Goal: Find specific page/section

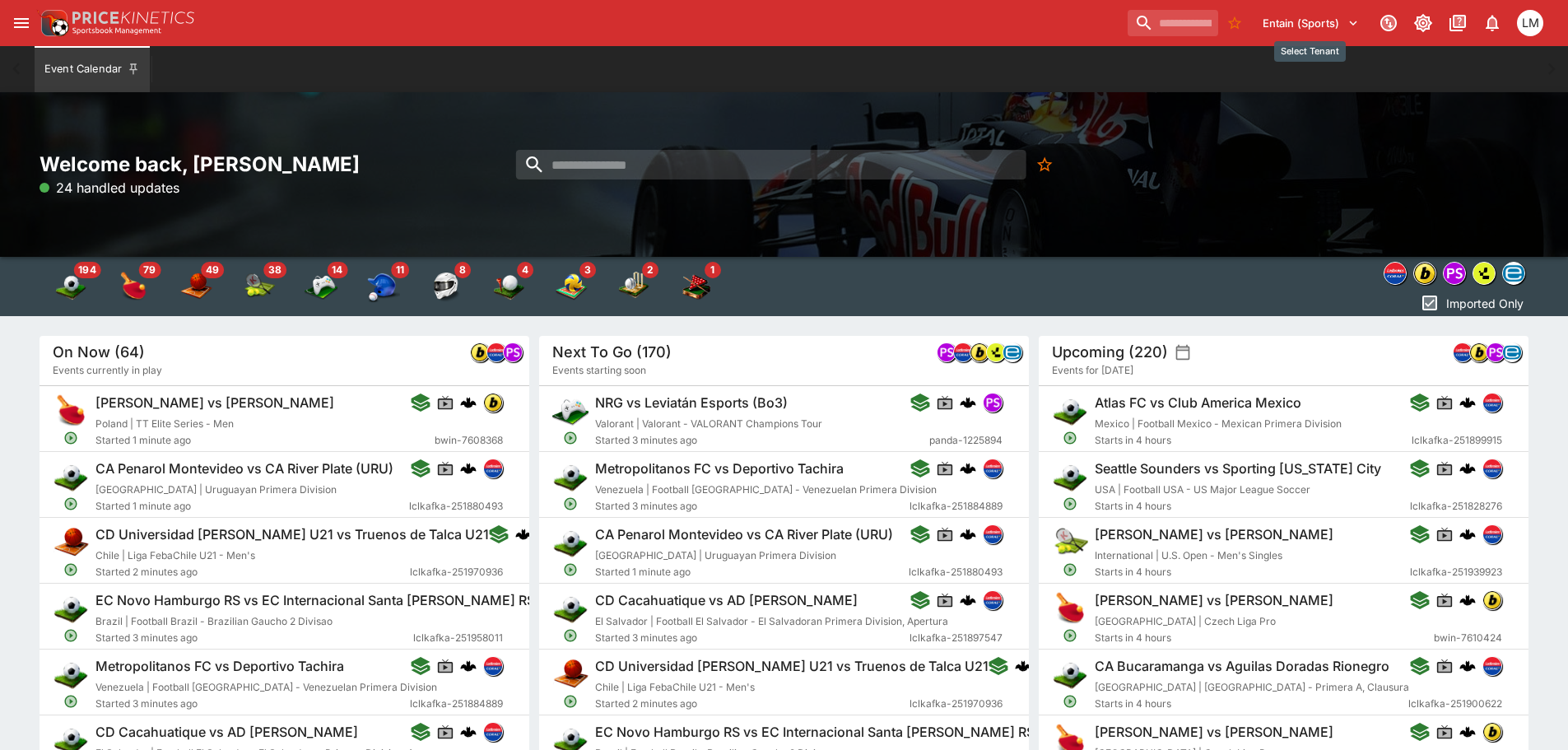
click at [1348, 23] on icon "Select Tenant" at bounding box center [1353, 23] width 15 height 15
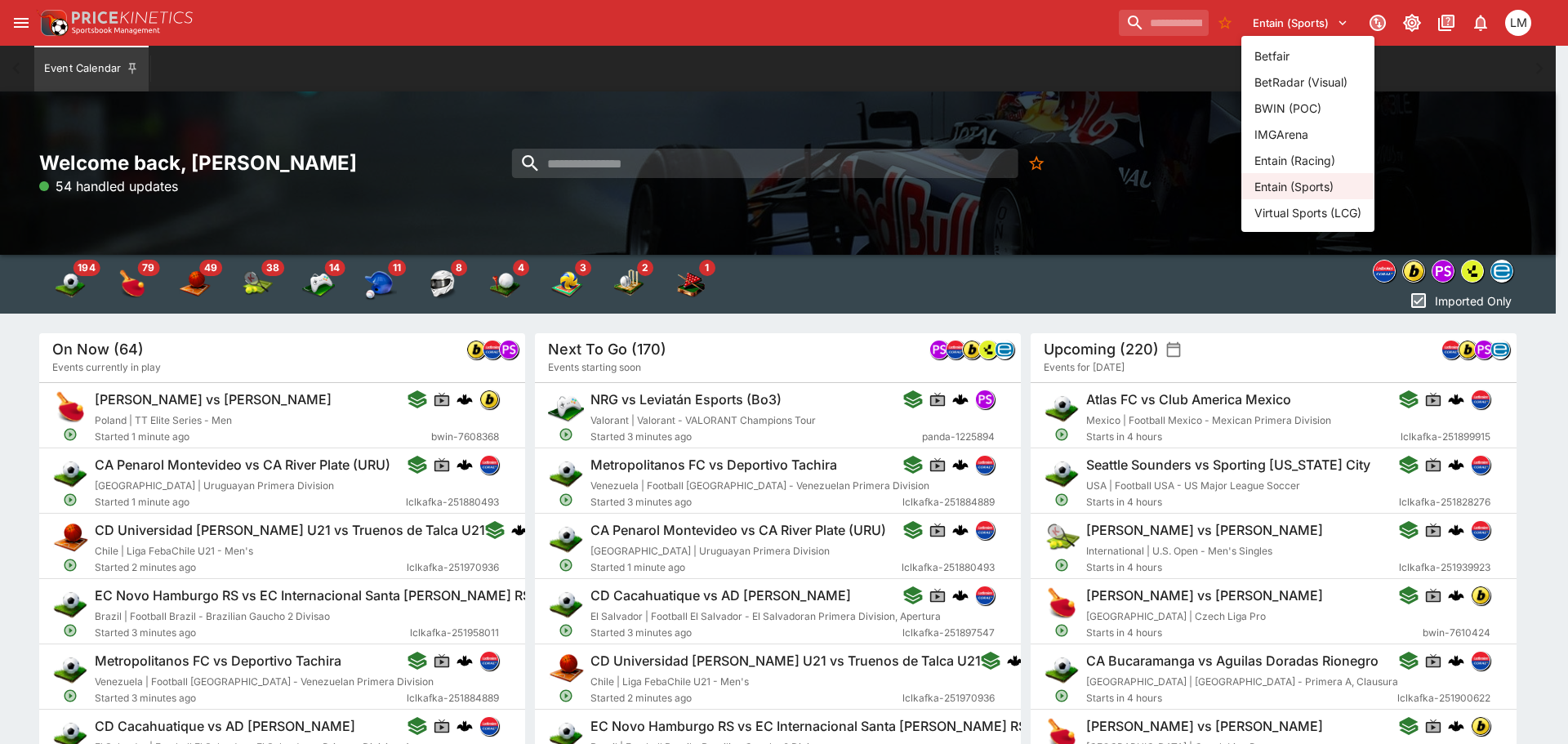
click at [1315, 151] on li "Entain (Racing)" at bounding box center [1308, 160] width 133 height 27
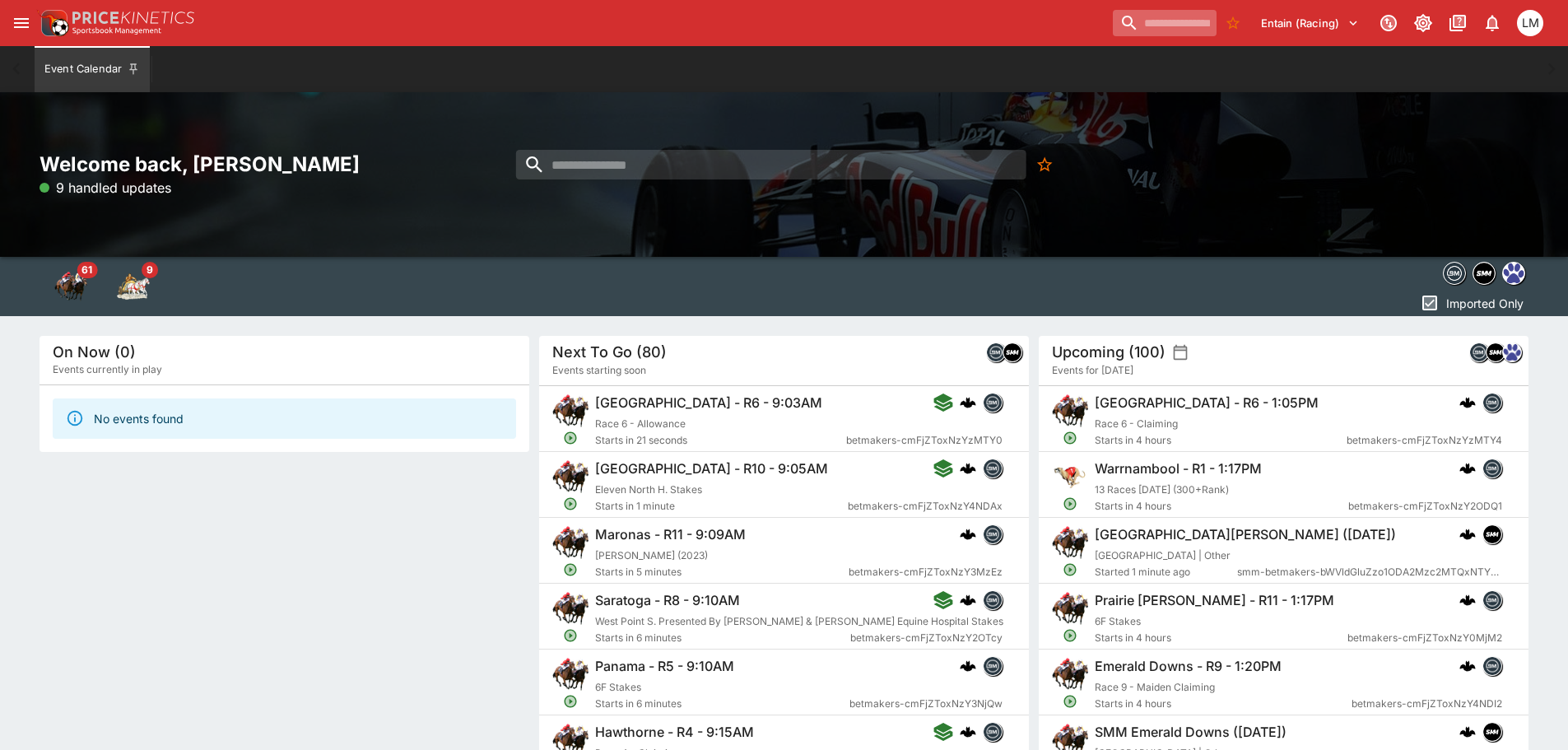
click at [1115, 25] on input "search" at bounding box center [1164, 23] width 104 height 27
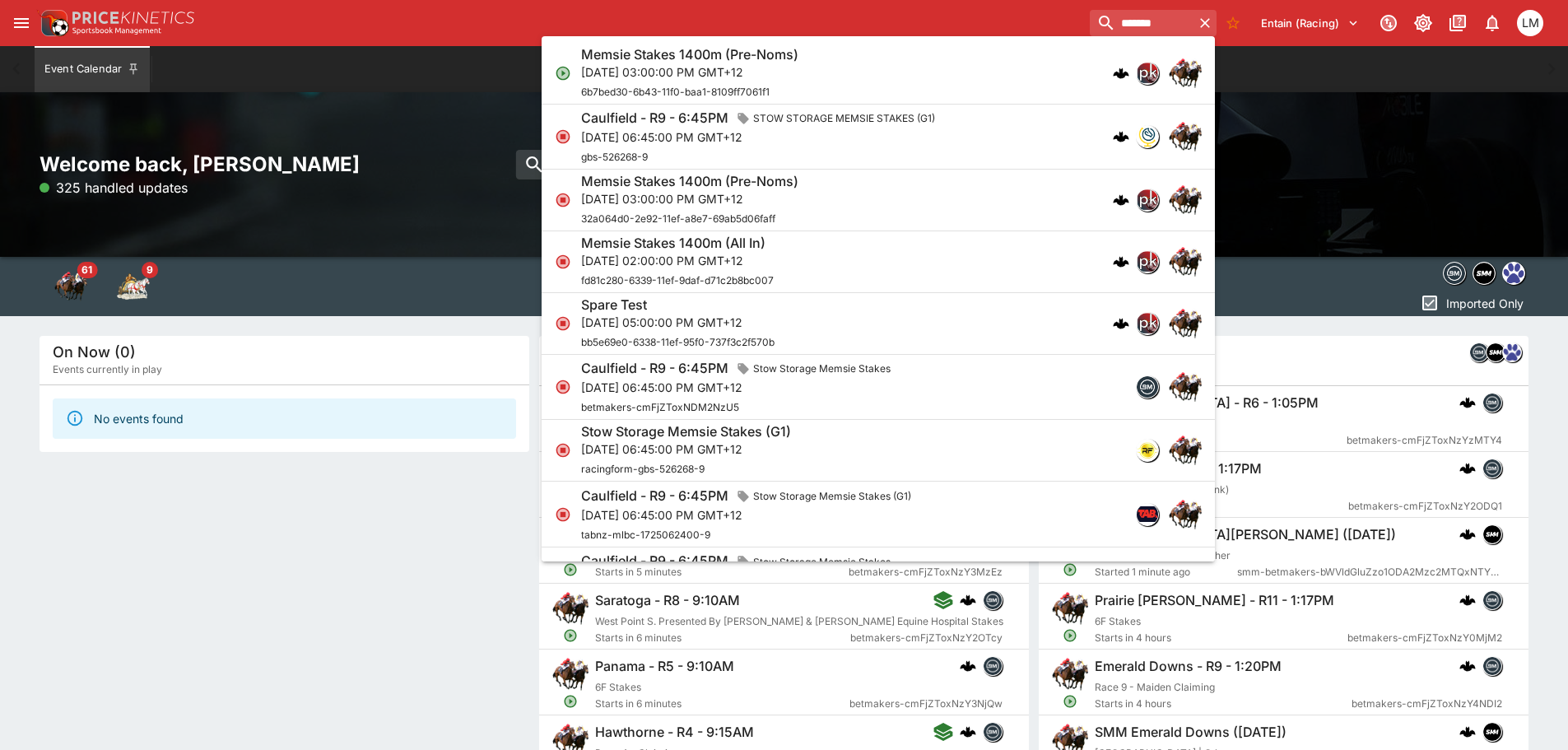
type input "******"
click at [705, 73] on p "[DATE] 03:00:00 PM GMT+12" at bounding box center [690, 72] width 217 height 18
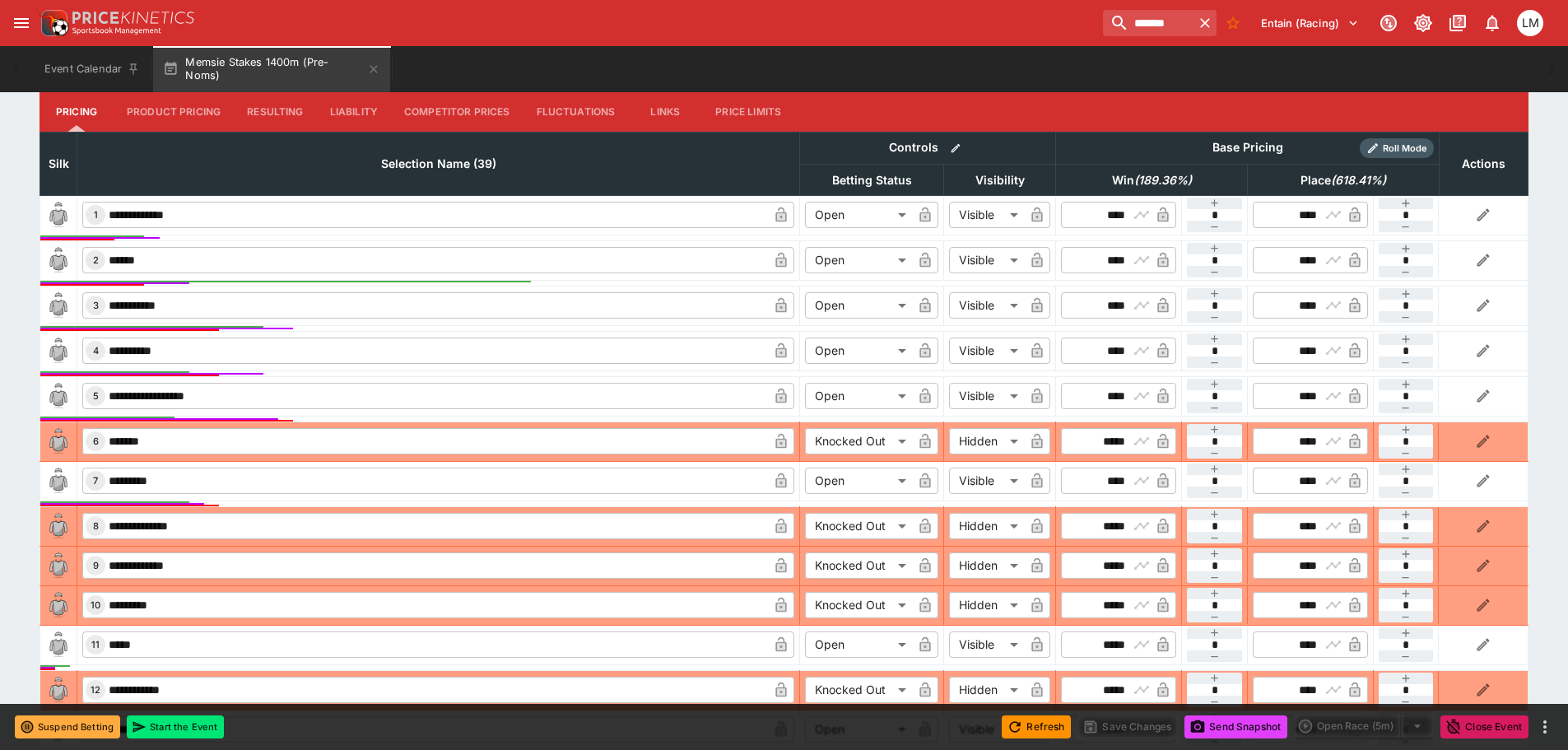
scroll to position [744, 0]
